Goal: Navigation & Orientation: Find specific page/section

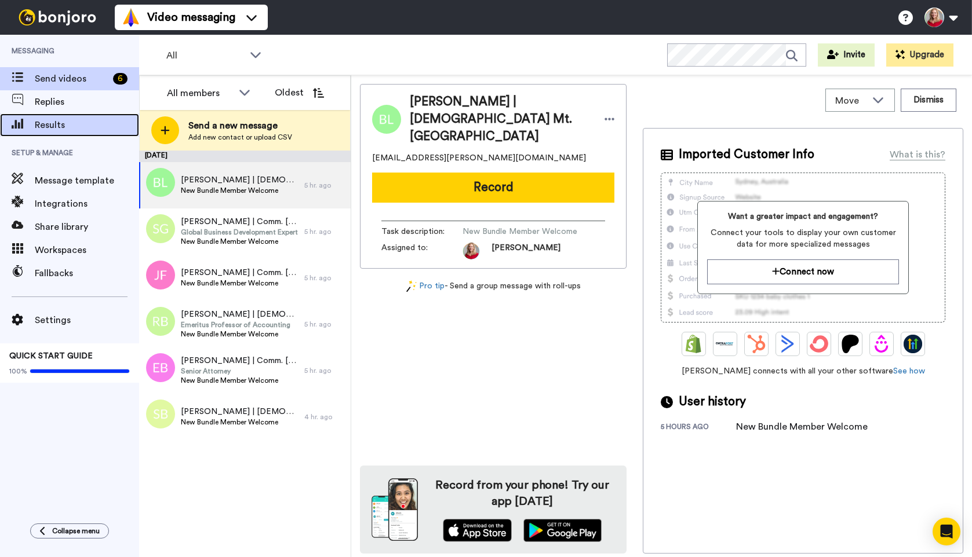
click at [48, 132] on span "Results" at bounding box center [87, 125] width 104 height 14
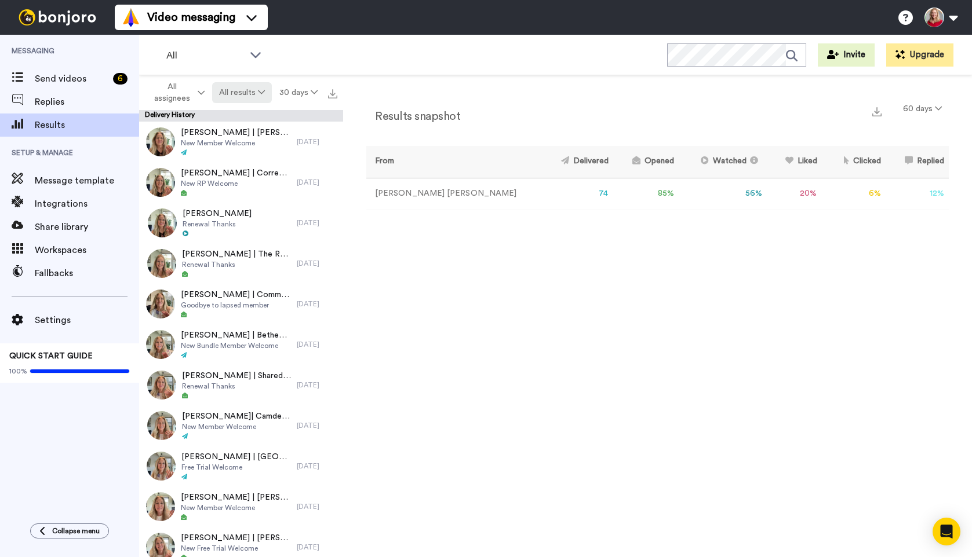
click at [235, 88] on button "All results" at bounding box center [242, 92] width 60 height 21
click at [28, 130] on span at bounding box center [17, 125] width 35 height 12
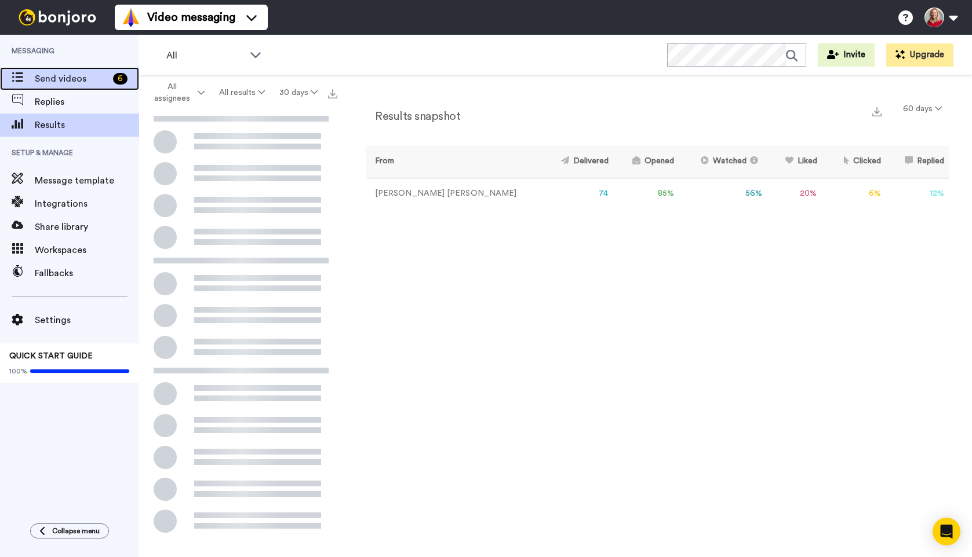
click at [54, 77] on span "Send videos" at bounding box center [72, 79] width 74 height 14
